Goal: Information Seeking & Learning: Learn about a topic

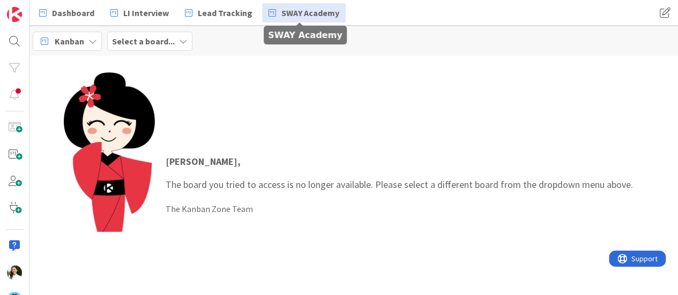
click at [292, 12] on span "SWAY Academy" at bounding box center [310, 12] width 58 height 13
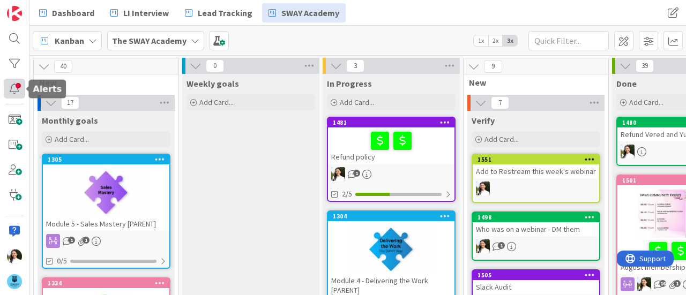
click at [17, 89] on div at bounding box center [14, 89] width 21 height 20
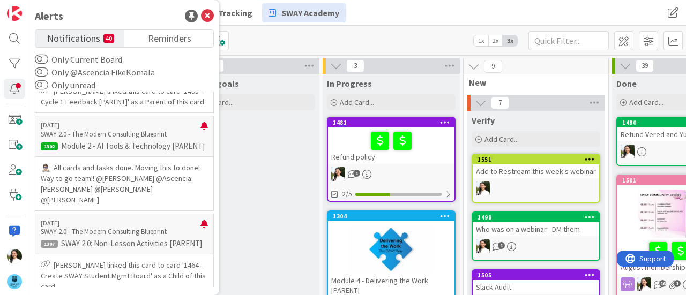
scroll to position [1177, 0]
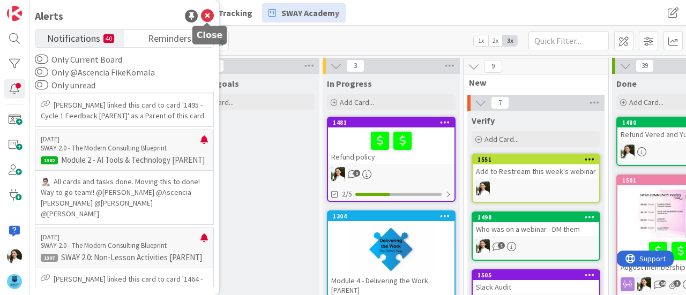
click at [209, 14] on icon at bounding box center [207, 16] width 13 height 13
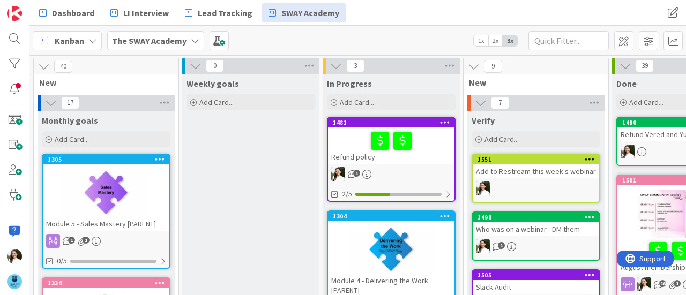
click at [160, 40] on b "The SWAY Academy" at bounding box center [149, 40] width 74 height 11
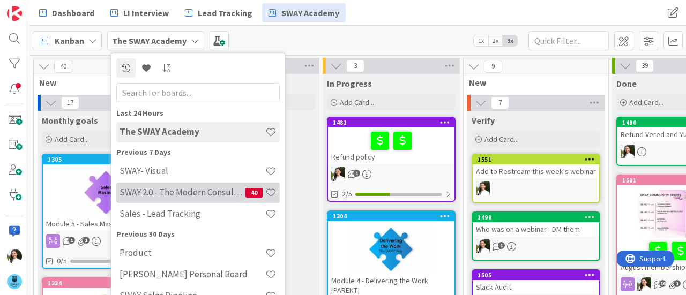
click at [159, 190] on h4 "SWAY 2.0 - The Modern Consulting Blueprint" at bounding box center [183, 192] width 126 height 11
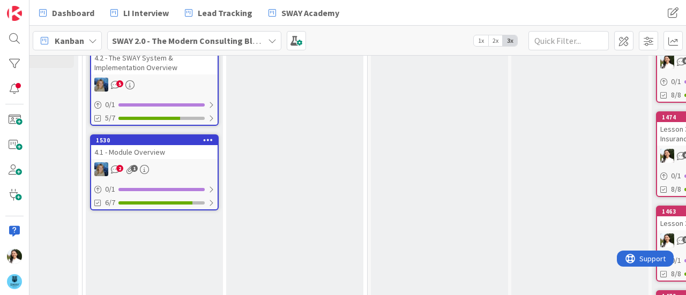
scroll to position [400, 803]
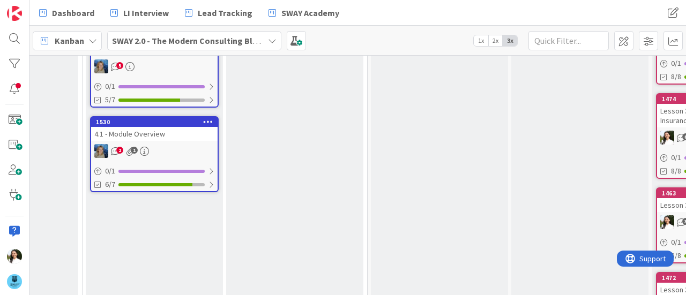
click at [183, 130] on div "4.1 - Module Overview" at bounding box center [154, 134] width 126 height 14
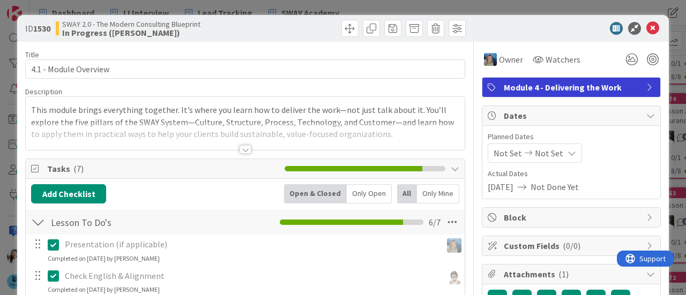
click at [240, 142] on div at bounding box center [245, 136] width 439 height 27
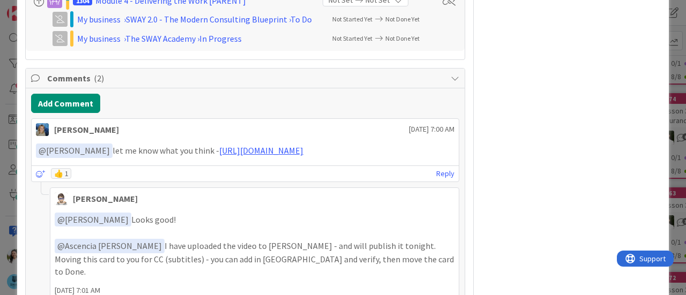
scroll to position [606, 0]
click at [300, 146] on link "https://www.veed.io/view/3b1cac10-c159-4930-9c0c-255c8c36ada7?panel=share" at bounding box center [261, 150] width 84 height 11
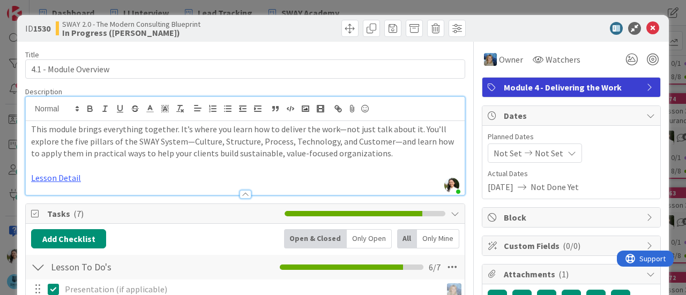
scroll to position [43, 0]
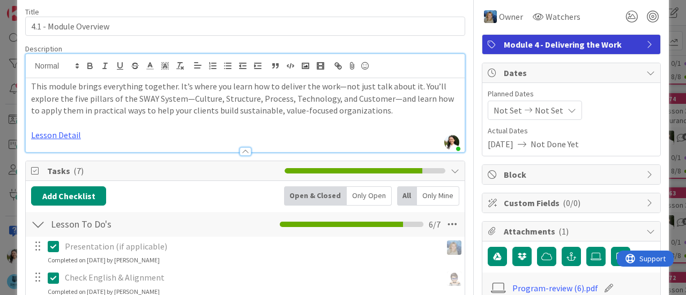
click at [0, 181] on div "ID 1530 SWAY 2.0 - The Modern Consulting Blueprint In Progress (Fike) Title 21 …" at bounding box center [343, 147] width 686 height 295
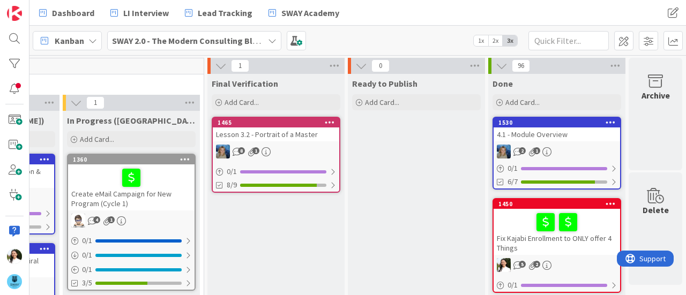
scroll to position [0, 973]
click at [561, 134] on div "4.1 - Module Overview" at bounding box center [557, 135] width 126 height 14
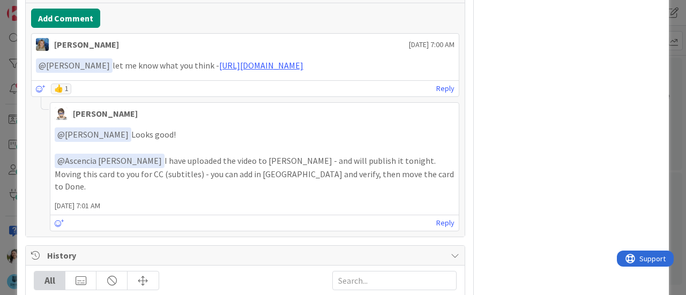
scroll to position [649, 0]
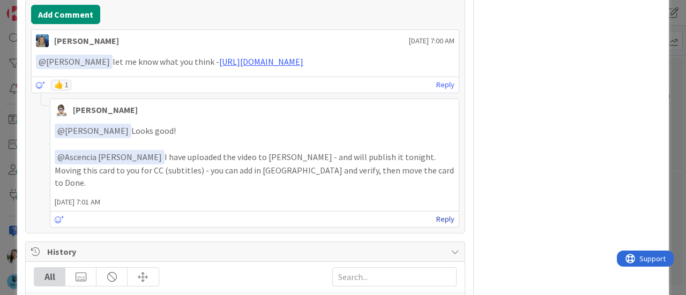
click at [441, 215] on link "Reply" at bounding box center [445, 219] width 18 height 13
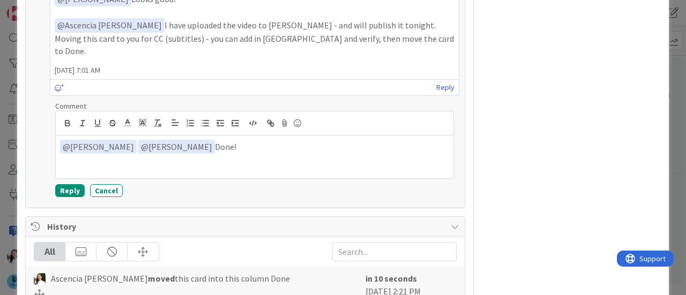
scroll to position [789, 0]
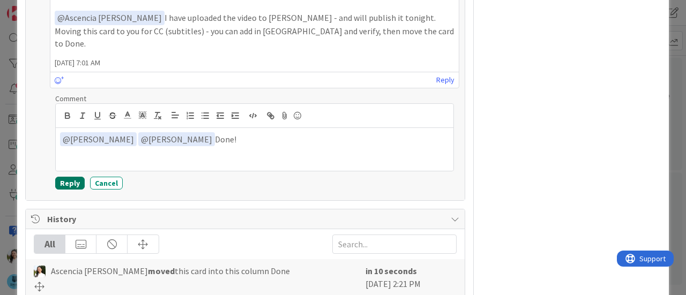
click at [65, 177] on button "Reply" at bounding box center [69, 183] width 29 height 13
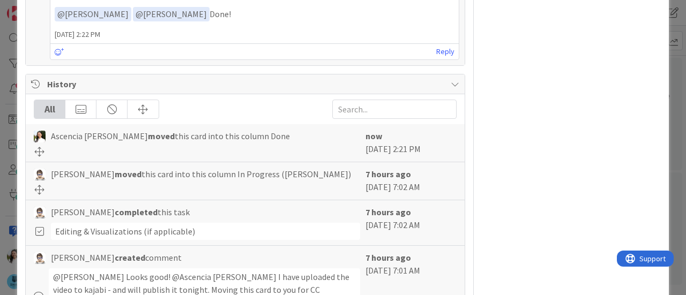
click at [0, 148] on div "ID 1530 SWAY 2.0 - The Modern Consulting Blueprint Done Title 21 / 128 4.1 - Mo…" at bounding box center [343, 147] width 686 height 295
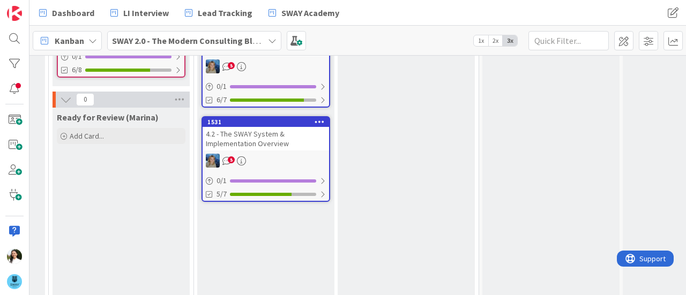
scroll to position [307, 691]
click at [289, 129] on div "4.2 - The SWAY System & Implementation Overview" at bounding box center [266, 138] width 126 height 24
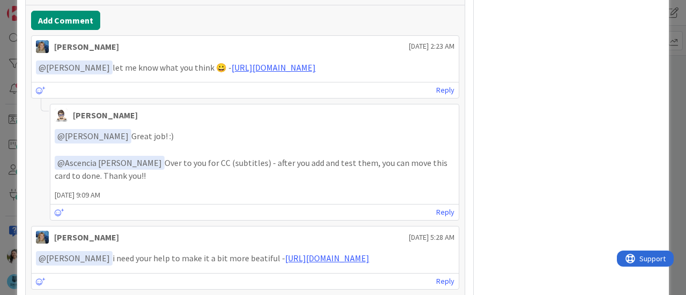
scroll to position [636, 0]
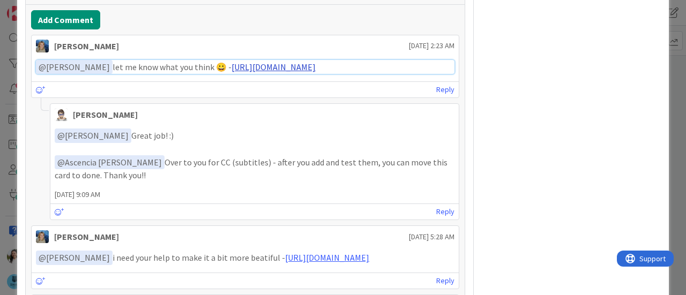
click at [274, 72] on link "https://www.veed.io/view/19b96706-16de-47cc-af7d-6ddc9e7f4fa5?panel=share" at bounding box center [274, 67] width 84 height 11
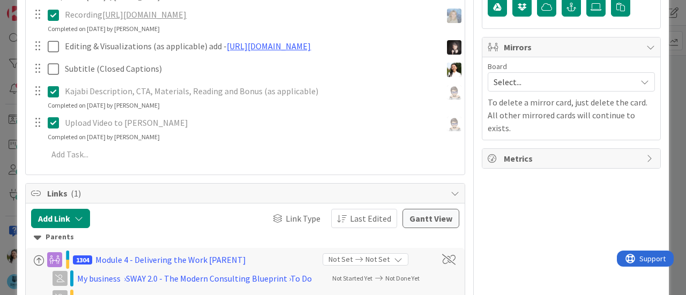
scroll to position [261, 0]
